Goal: Task Accomplishment & Management: Complete application form

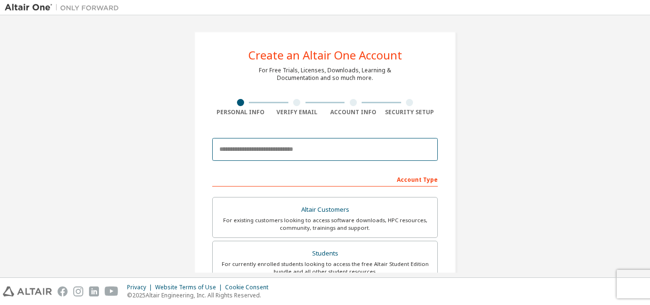
click at [332, 149] on input "email" at bounding box center [324, 149] width 225 height 23
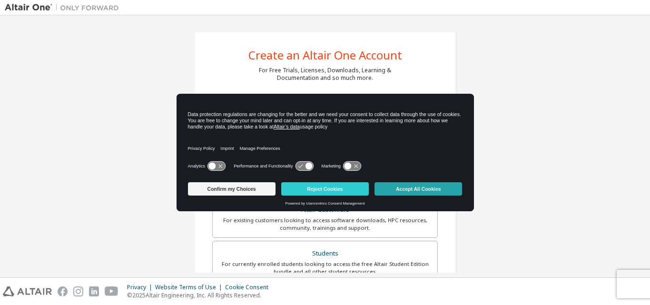
click at [422, 190] on button "Accept All Cookies" at bounding box center [418, 188] width 88 height 13
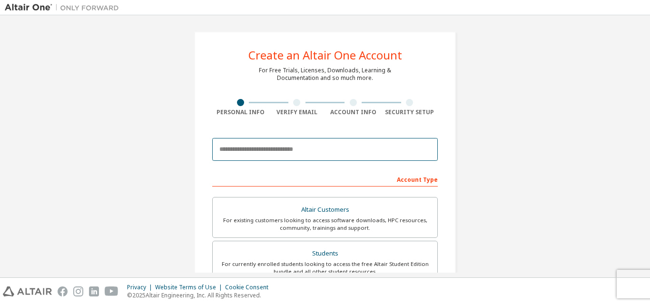
click at [261, 152] on input "email" at bounding box center [324, 149] width 225 height 23
type input "**********"
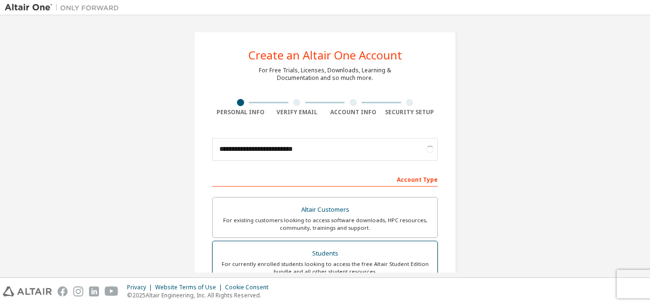
click at [315, 249] on div "Students" at bounding box center [324, 253] width 213 height 13
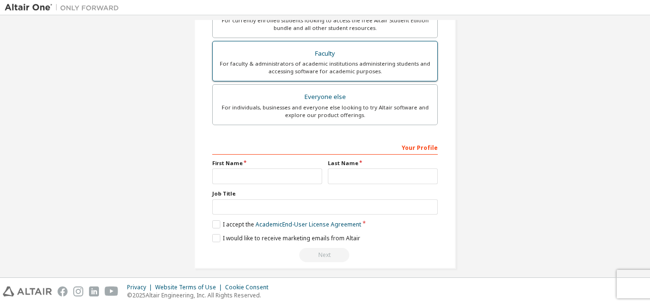
scroll to position [251, 0]
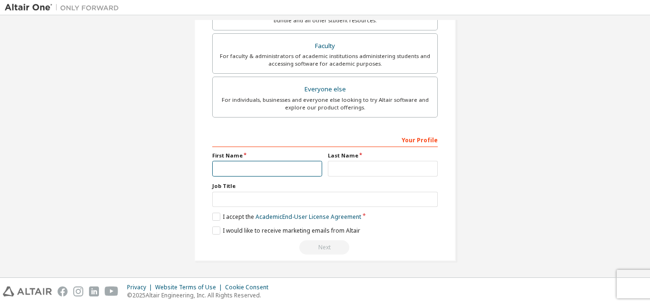
click at [297, 165] on input "text" at bounding box center [267, 169] width 110 height 16
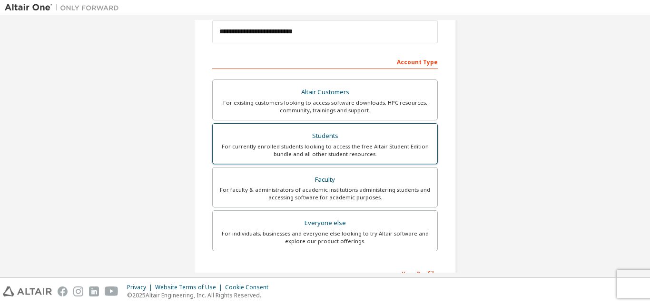
scroll to position [108, 0]
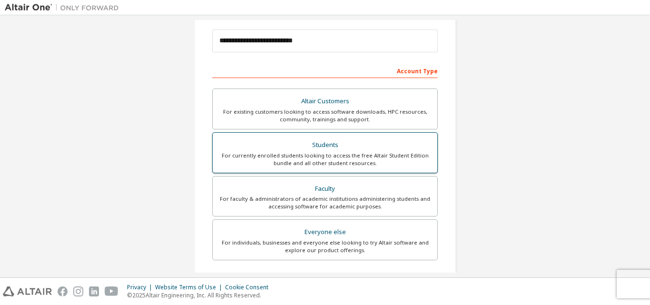
click at [359, 155] on div "For currently enrolled students looking to access the free Altair Student Editi…" at bounding box center [324, 159] width 213 height 15
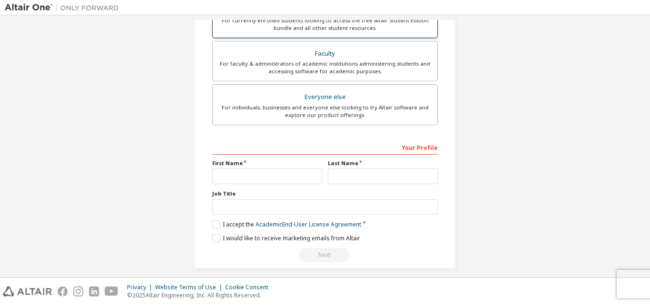
scroll to position [251, 0]
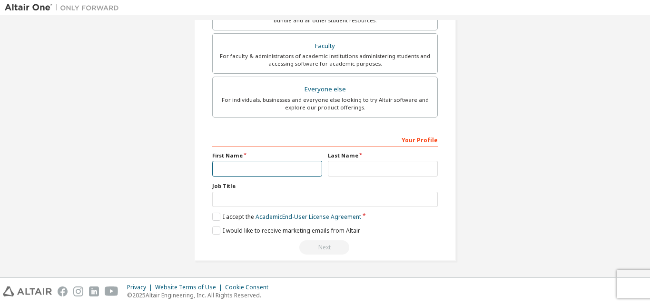
click at [273, 170] on input "text" at bounding box center [267, 169] width 110 height 16
type input "******"
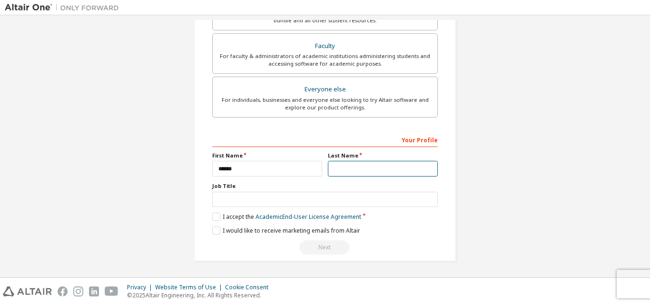
click at [378, 171] on input "text" at bounding box center [383, 169] width 110 height 16
type input "******"
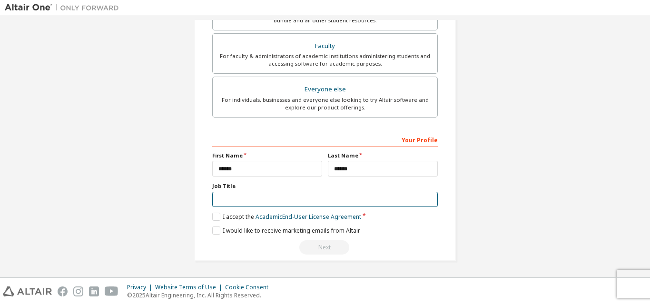
click at [245, 203] on input "text" at bounding box center [324, 200] width 225 height 16
type input "*******"
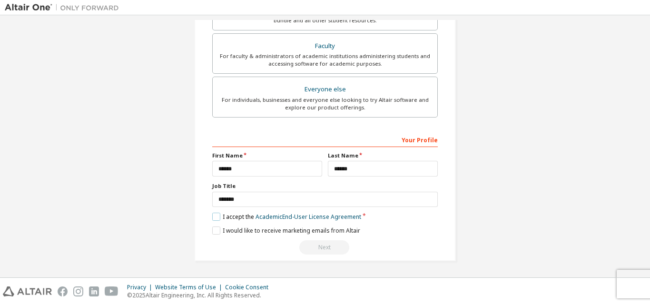
click at [215, 219] on label "I accept the Academic End-User License Agreement" at bounding box center [286, 217] width 149 height 8
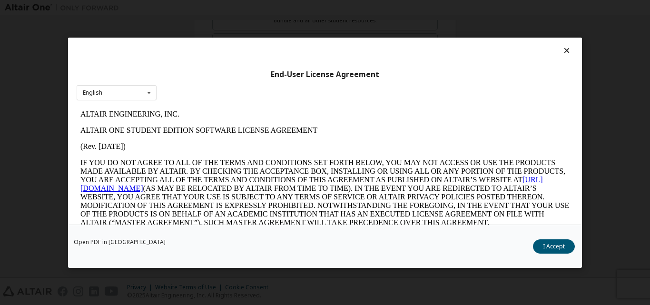
scroll to position [0, 0]
click at [570, 50] on div "End-User License Agreement English English" at bounding box center [325, 131] width 514 height 187
click at [565, 49] on icon at bounding box center [567, 50] width 10 height 9
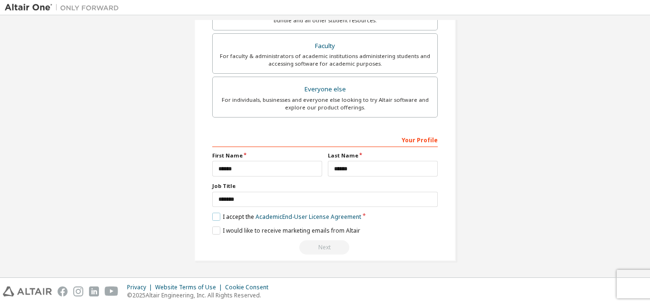
click at [217, 215] on label "I accept the Academic End-User License Agreement" at bounding box center [286, 217] width 149 height 8
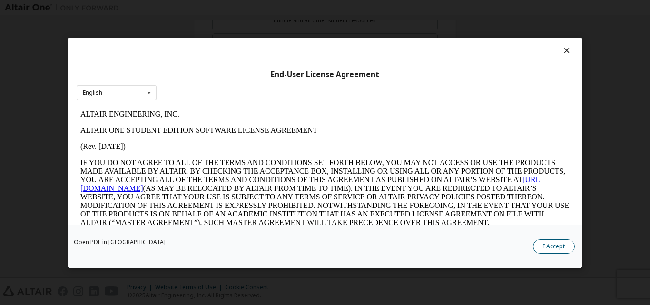
click at [553, 243] on button "I Accept" at bounding box center [554, 246] width 42 height 14
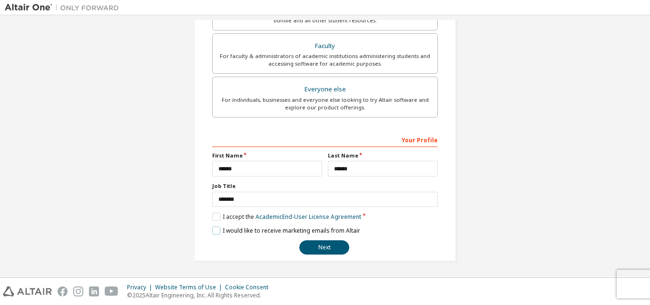
click at [215, 230] on label "I would like to receive marketing emails from Altair" at bounding box center [286, 230] width 148 height 8
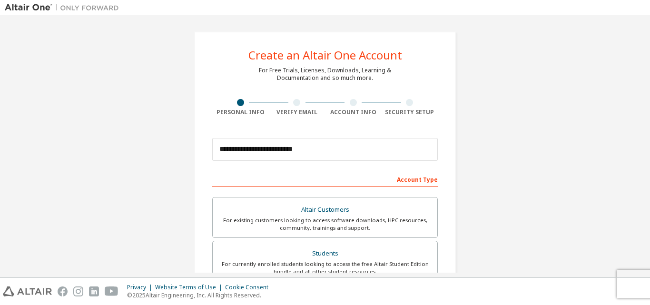
scroll to position [251, 0]
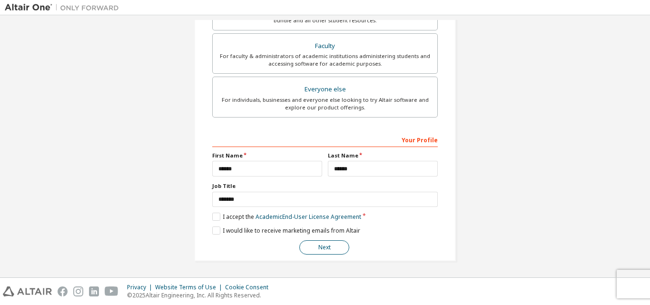
click at [318, 244] on button "Next" at bounding box center [324, 247] width 50 height 14
click at [331, 249] on button "Next" at bounding box center [324, 247] width 50 height 14
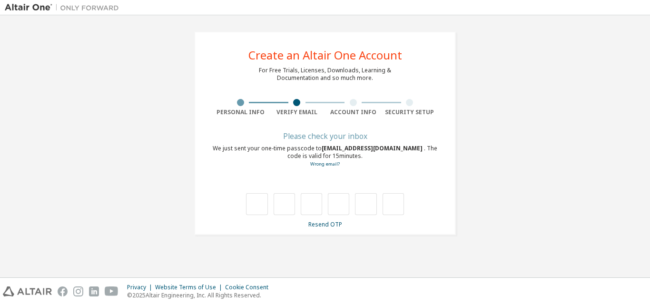
type input "*"
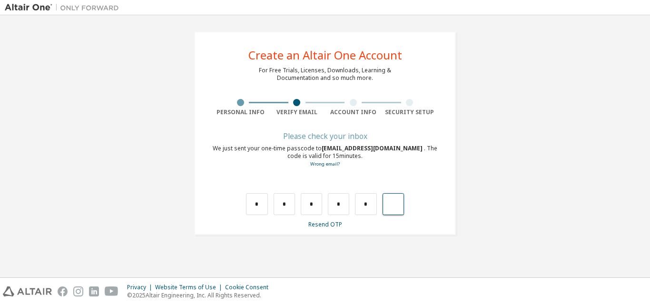
type input "*"
